Goal: Find specific page/section: Find specific page/section

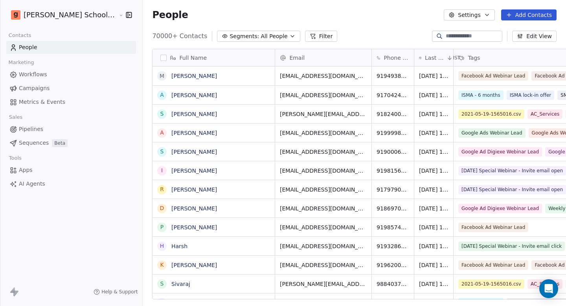
scroll to position [263, 444]
click at [454, 40] on div at bounding box center [467, 36] width 70 height 11
click at [455, 40] on input at bounding box center [473, 36] width 55 height 8
paste input "**********"
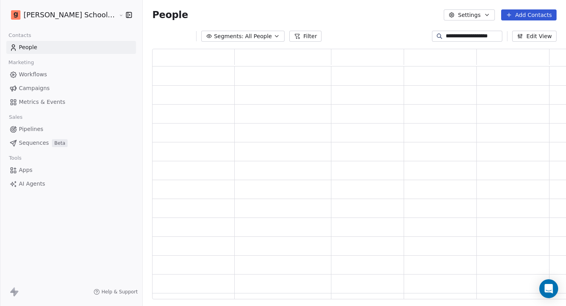
scroll to position [244, 425]
type input "**********"
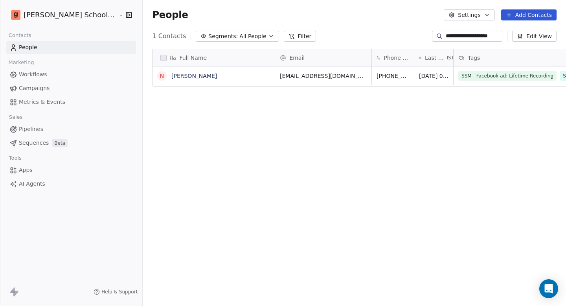
scroll to position [263, 444]
click at [171, 75] on link "[PERSON_NAME]" at bounding box center [194, 76] width 46 height 6
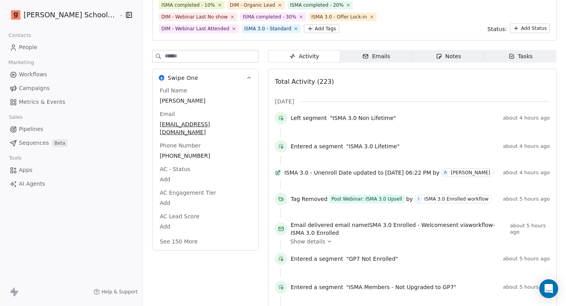
scroll to position [94, 0]
click at [155, 239] on button "See 150 More" at bounding box center [178, 241] width 47 height 14
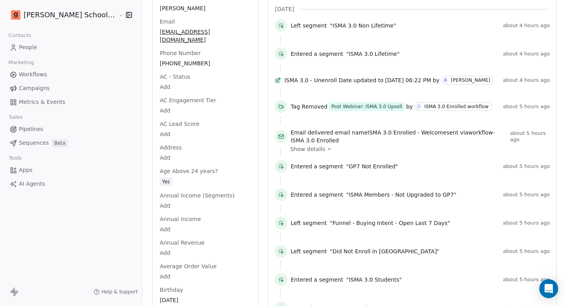
scroll to position [0, 0]
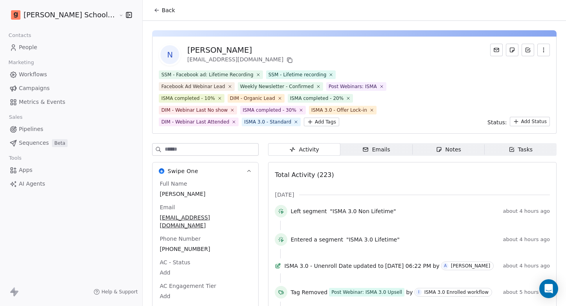
click at [180, 149] on input at bounding box center [212, 149] width 94 height 12
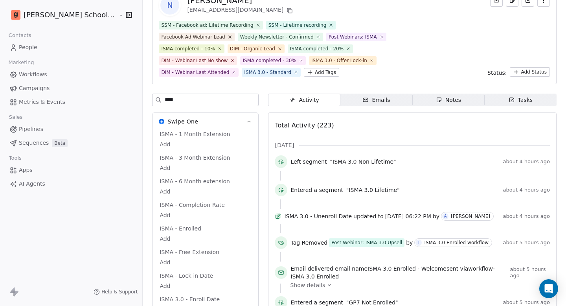
scroll to position [26, 0]
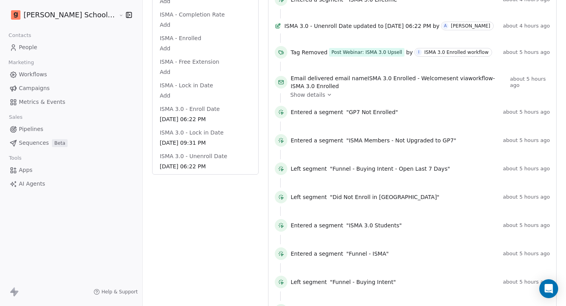
type input "****"
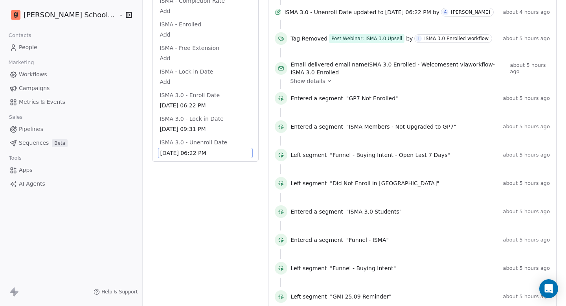
click at [160, 151] on span "[DATE] 06:22 PM" at bounding box center [205, 153] width 91 height 8
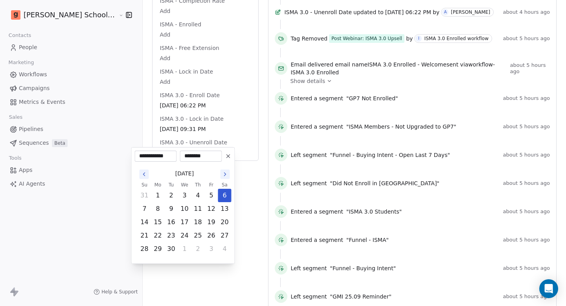
click at [119, 185] on html "[PERSON_NAME] School of Finance LLP Contacts People Marketing Workflows Campaig…" at bounding box center [283, 153] width 566 height 306
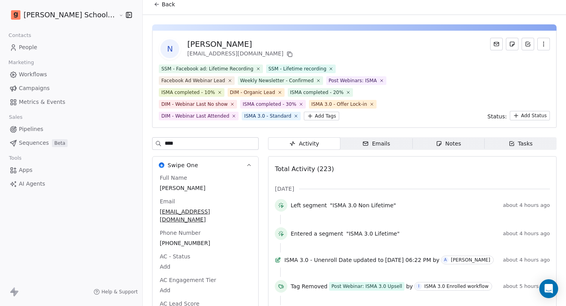
scroll to position [6, 0]
